Goal: Task Accomplishment & Management: Use online tool/utility

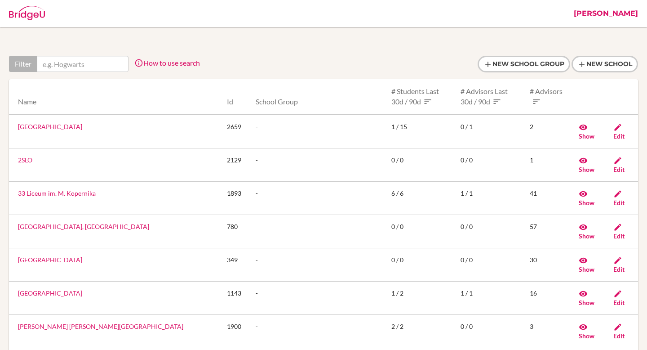
click at [636, 15] on link "[PERSON_NAME]" at bounding box center [606, 13] width 73 height 27
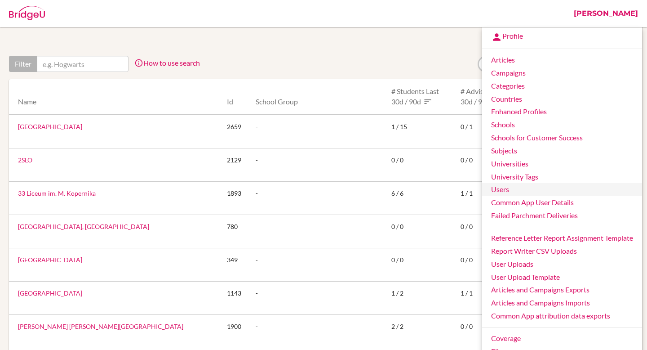
click at [526, 192] on link "Users" at bounding box center [562, 189] width 160 height 13
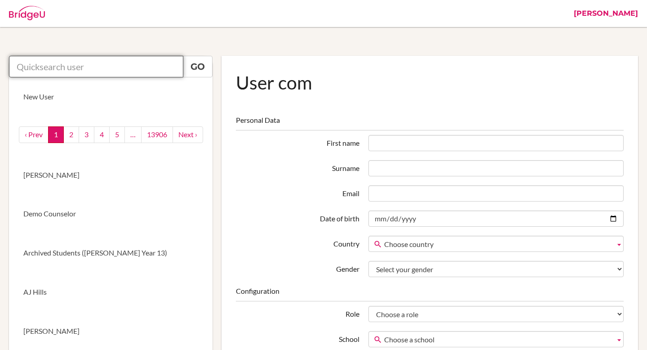
click at [111, 69] on input "text" at bounding box center [96, 67] width 174 height 22
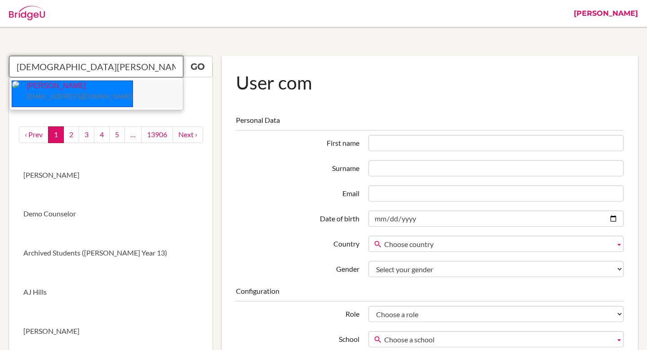
click at [77, 87] on p "Kristen Rosenfield krosenfield@isaruba.com" at bounding box center [75, 91] width 113 height 21
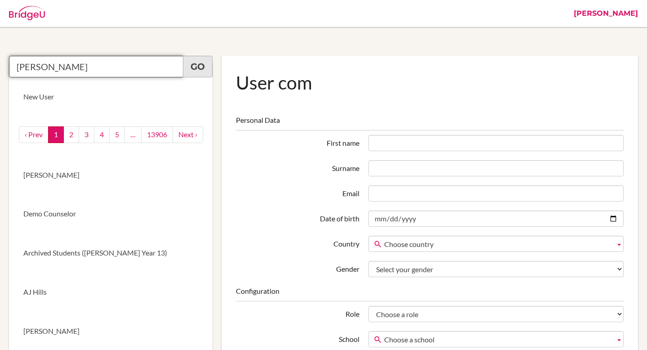
type input "Kristen Rosenfield"
click at [202, 64] on link "Go" at bounding box center [198, 67] width 30 height 22
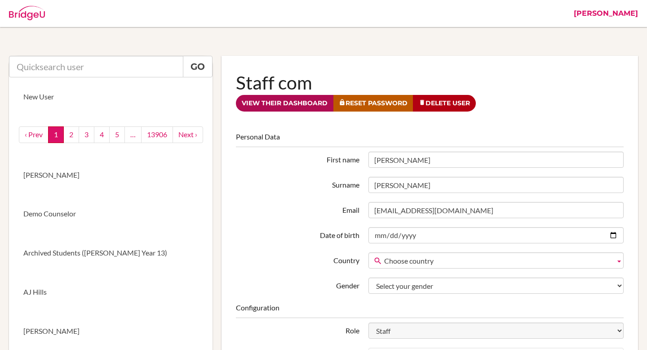
click at [277, 108] on link "View their dashboard" at bounding box center [285, 103] width 98 height 17
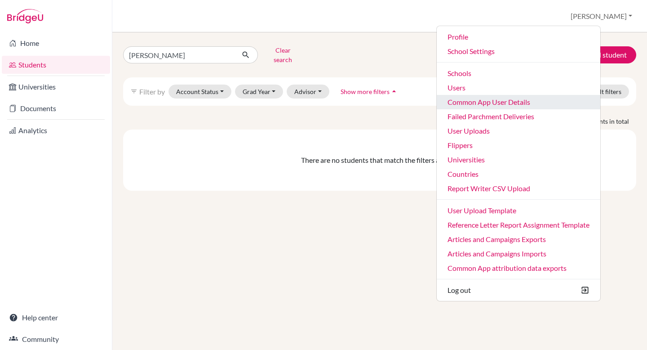
click at [537, 103] on link "Common App User Details" at bounding box center [519, 102] width 164 height 14
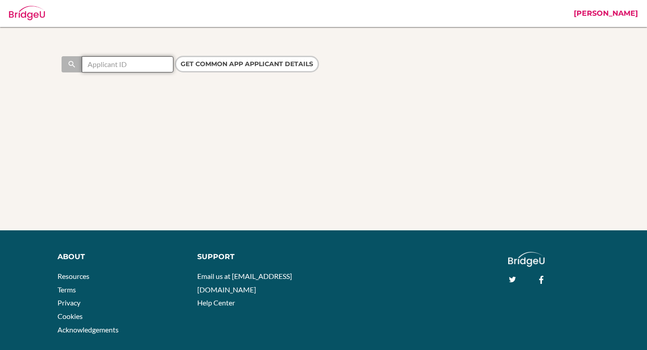
click at [120, 64] on input "text" at bounding box center [128, 64] width 92 height 16
type input "[DEMOGRAPHIC_DATA]"
click at [175, 56] on input "Get Common App applicant details" at bounding box center [247, 64] width 144 height 17
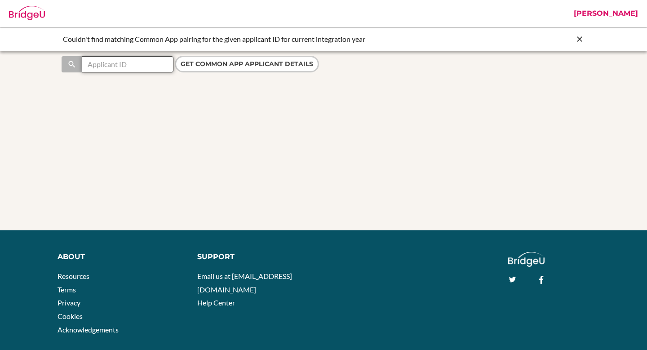
click at [125, 69] on input "text" at bounding box center [128, 64] width 92 height 16
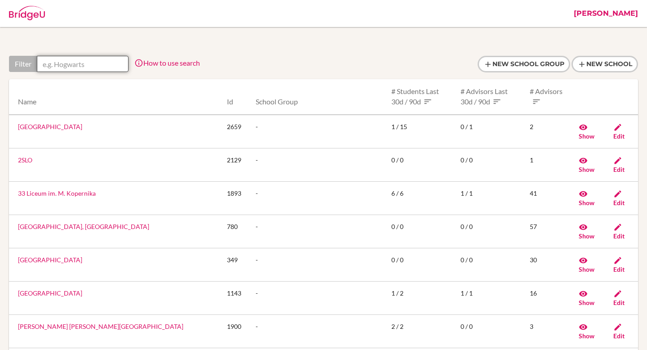
click at [97, 64] on input "text" at bounding box center [83, 64] width 92 height 16
click at [621, 15] on link "[PERSON_NAME]" at bounding box center [606, 13] width 73 height 27
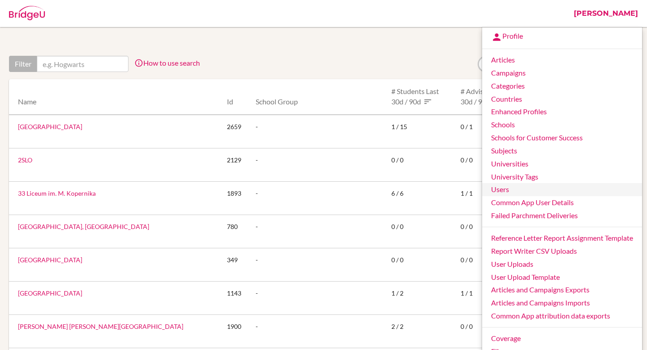
click at [544, 183] on link "Users" at bounding box center [562, 189] width 160 height 13
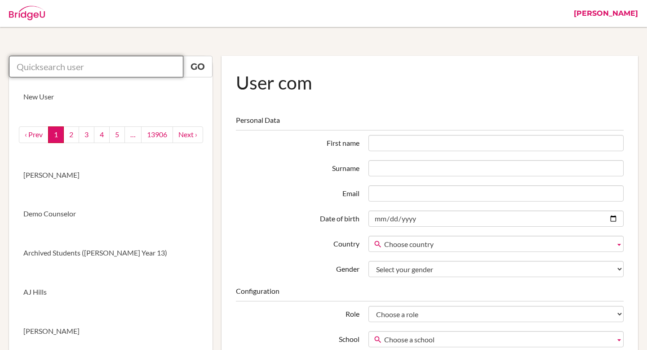
click at [134, 62] on input "text" at bounding box center [96, 67] width 174 height 22
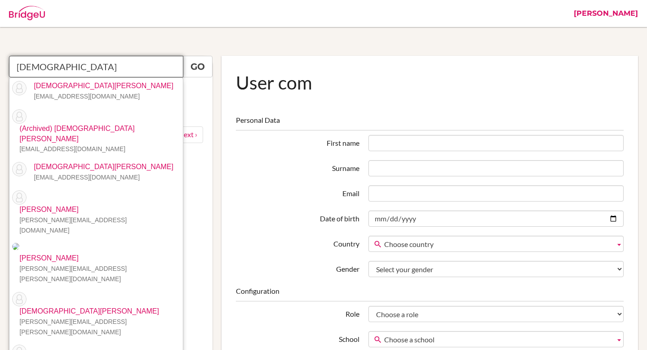
click at [98, 69] on input "kristen" at bounding box center [96, 67] width 174 height 22
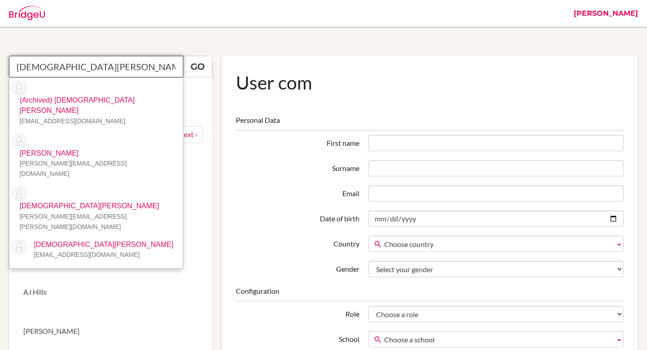
click at [94, 70] on input "kristen f" at bounding box center [96, 67] width 174 height 22
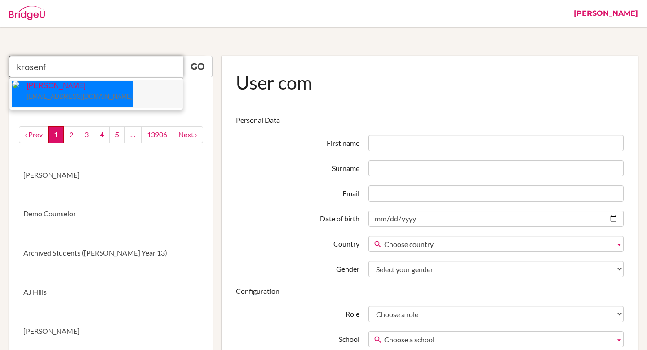
click at [86, 85] on p "Kristen Rosenfield krosenfield@isaruba.com" at bounding box center [75, 91] width 113 height 21
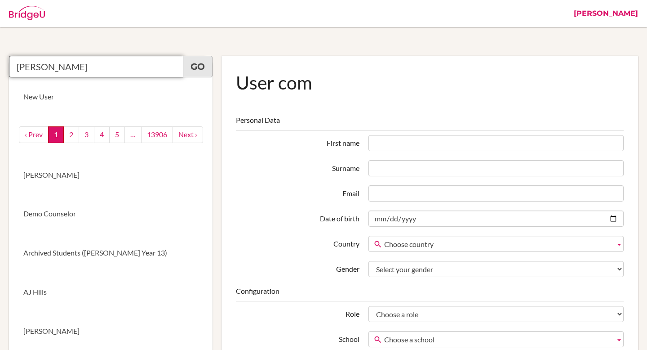
type input "Kristen Rosenfield"
click at [201, 69] on link "Go" at bounding box center [198, 67] width 30 height 22
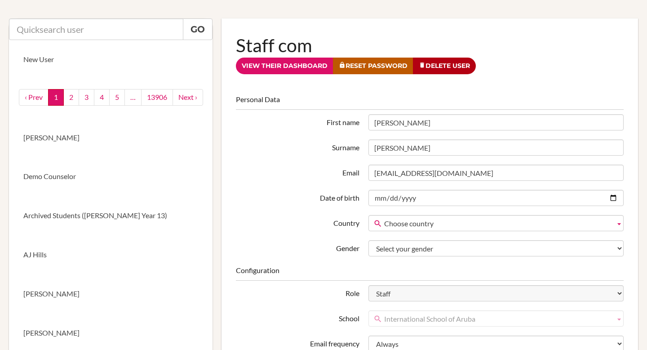
scroll to position [16, 0]
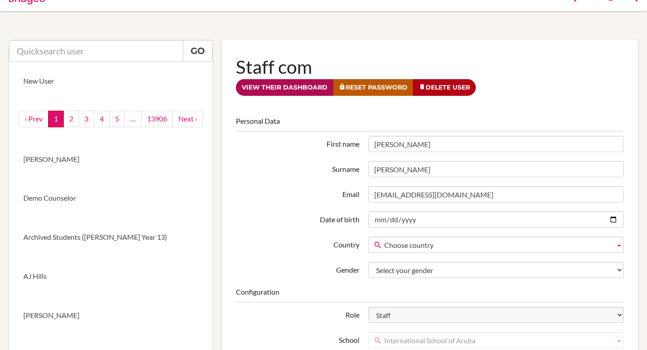
click at [268, 90] on link "View their dashboard" at bounding box center [285, 87] width 98 height 17
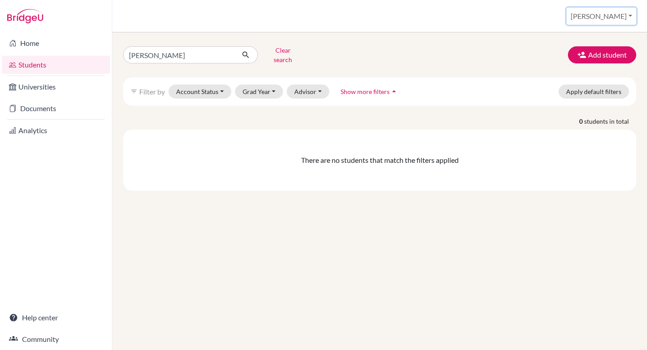
click at [625, 16] on button "[PERSON_NAME]" at bounding box center [602, 16] width 70 height 17
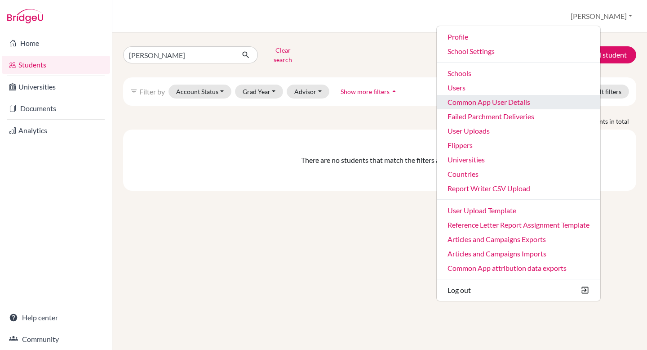
click at [556, 102] on link "Common App User Details" at bounding box center [519, 102] width 164 height 14
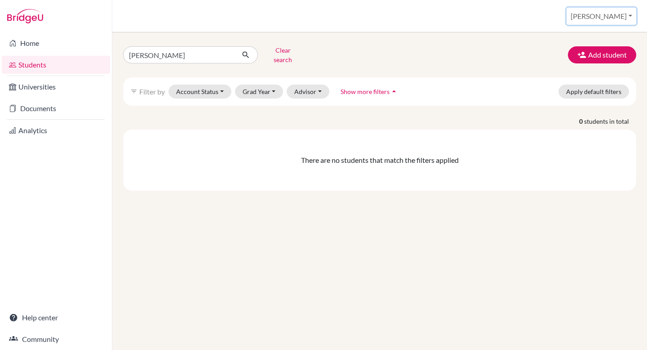
click at [612, 16] on button "[PERSON_NAME]" at bounding box center [602, 16] width 70 height 17
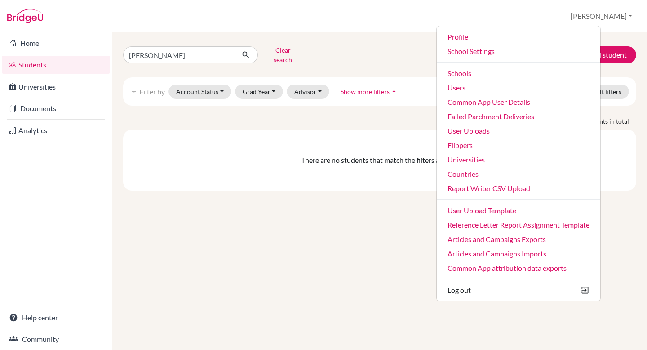
click at [134, 219] on div "[PERSON_NAME] search Add student filter_list Filter by Account Status Active ac…" at bounding box center [379, 190] width 535 height 317
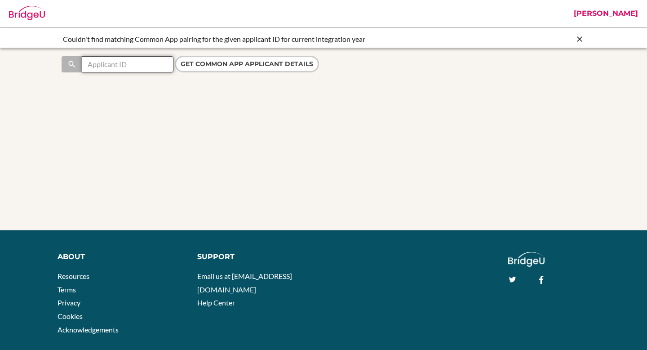
click at [112, 69] on input "text" at bounding box center [128, 64] width 92 height 16
click at [152, 66] on input "text" at bounding box center [128, 64] width 92 height 16
paste input "[EMAIL_ADDRESS][DOMAIN_NAME]"
type input "[EMAIL_ADDRESS][DOMAIN_NAME]"
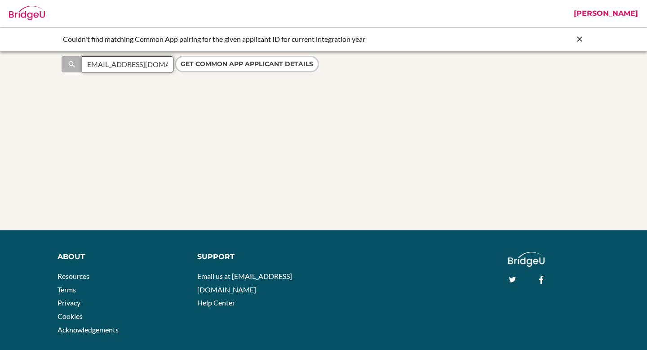
click at [175, 56] on input "Get Common App applicant details" at bounding box center [247, 64] width 144 height 17
click at [147, 67] on input "text" at bounding box center [128, 64] width 92 height 16
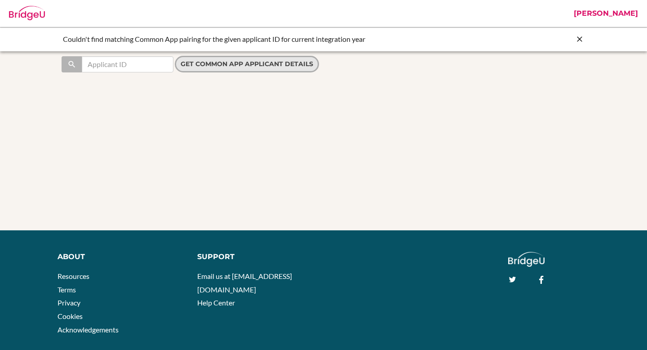
click at [204, 69] on input "Get Common App applicant details" at bounding box center [247, 64] width 144 height 17
